Goal: Learn about a topic

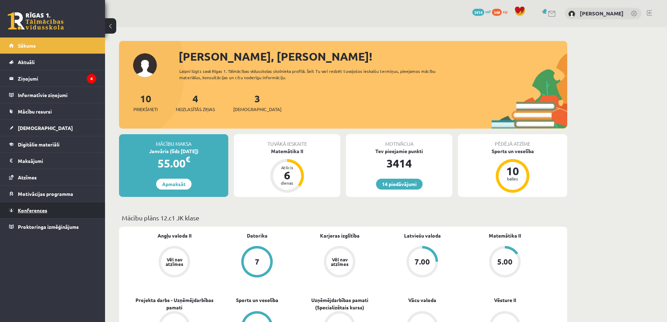
click at [50, 203] on link "Konferences" at bounding box center [52, 210] width 87 height 16
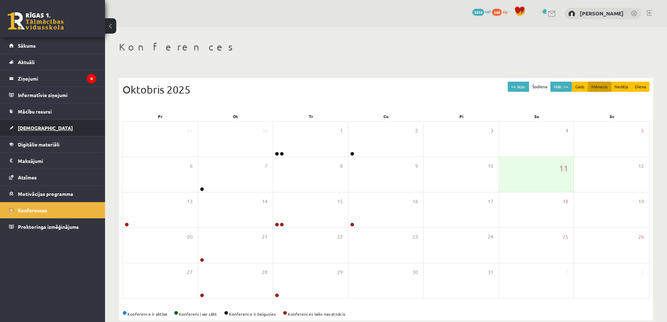
click at [50, 125] on link "[DEMOGRAPHIC_DATA]" at bounding box center [52, 128] width 87 height 16
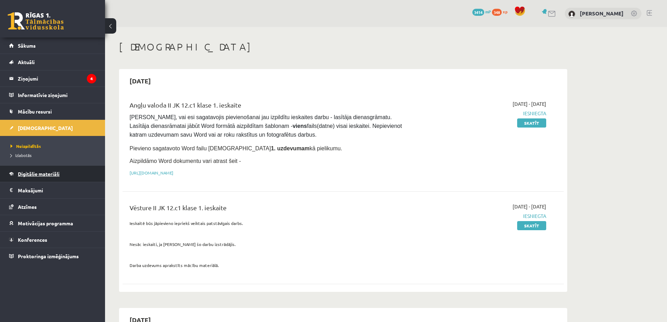
click at [60, 172] on link "Digitālie materiāli" at bounding box center [52, 174] width 87 height 16
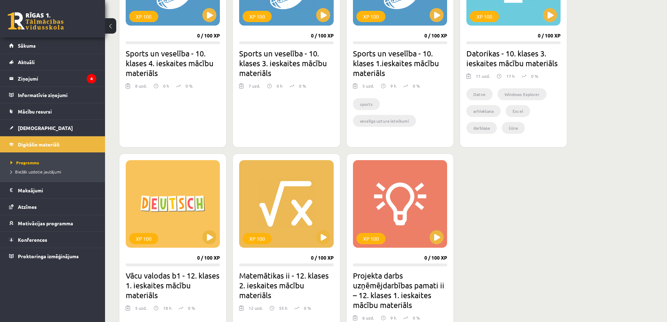
scroll to position [560, 0]
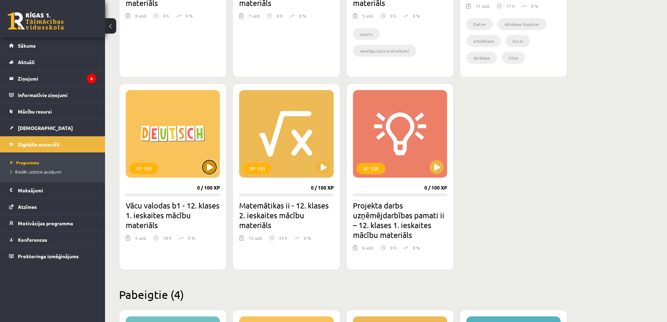
click at [208, 167] on button at bounding box center [209, 167] width 14 height 14
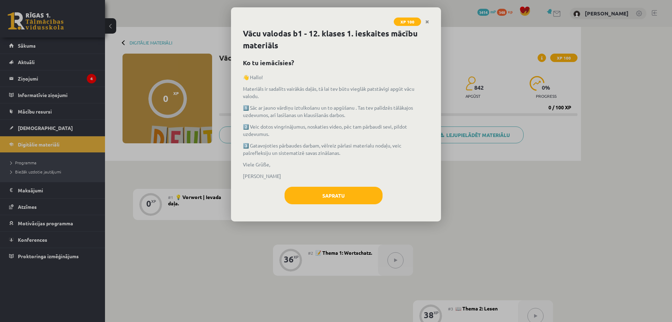
click at [336, 119] on div "👋 Hallo! Materiāls ir sadalīts vairākās daļās, tā lai tev būtu vieglāk patstāvī…" at bounding box center [336, 127] width 186 height 106
click at [342, 192] on button "Sapratu" at bounding box center [334, 196] width 98 height 18
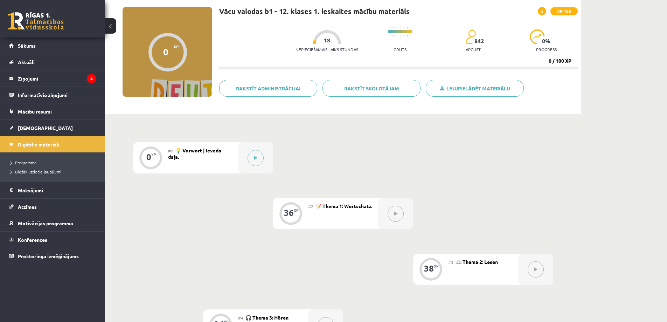
scroll to position [35, 0]
